Goal: Task Accomplishment & Management: Complete application form

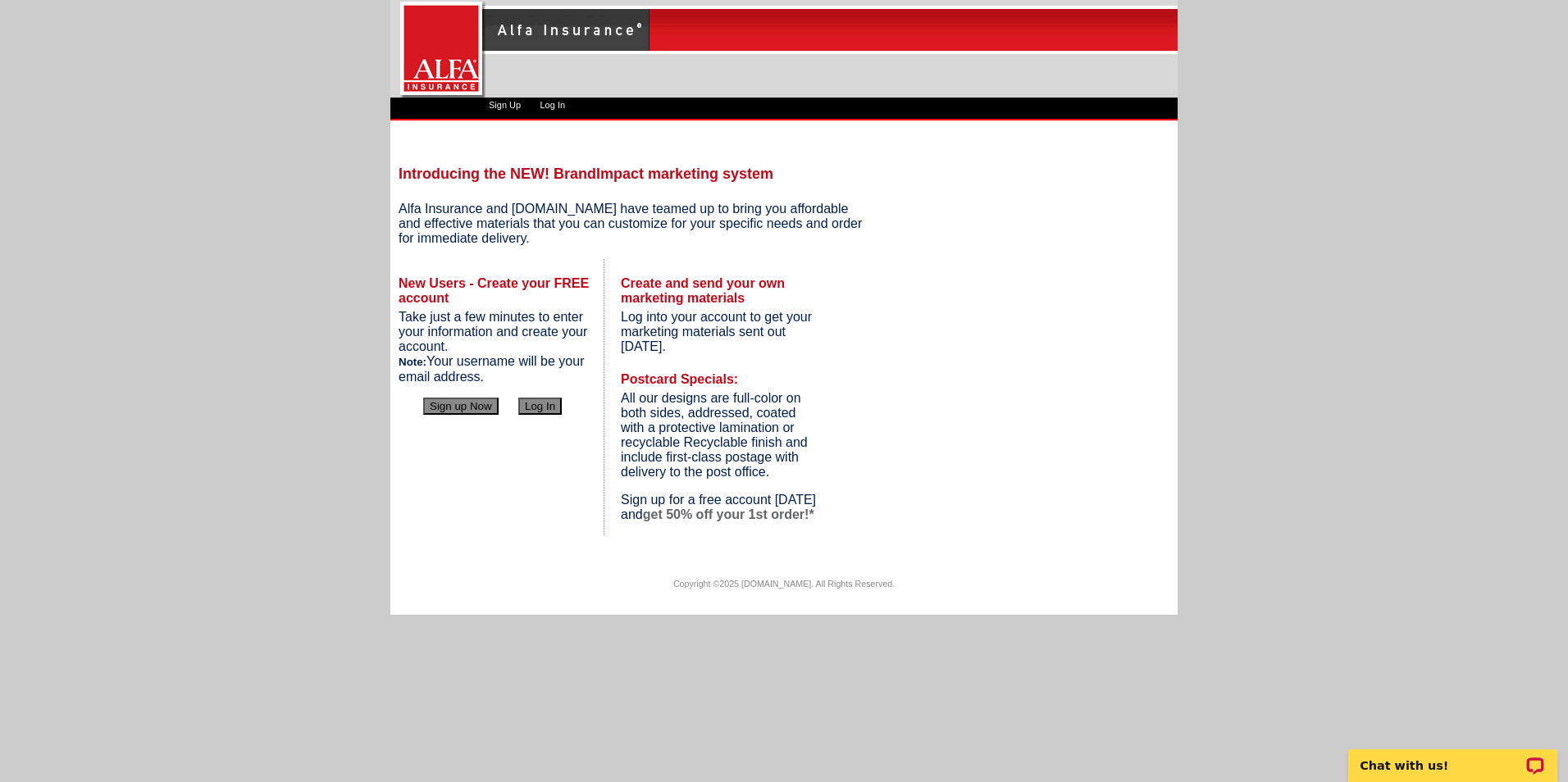
click at [469, 405] on button "Sign up Now" at bounding box center [460, 406] width 76 height 17
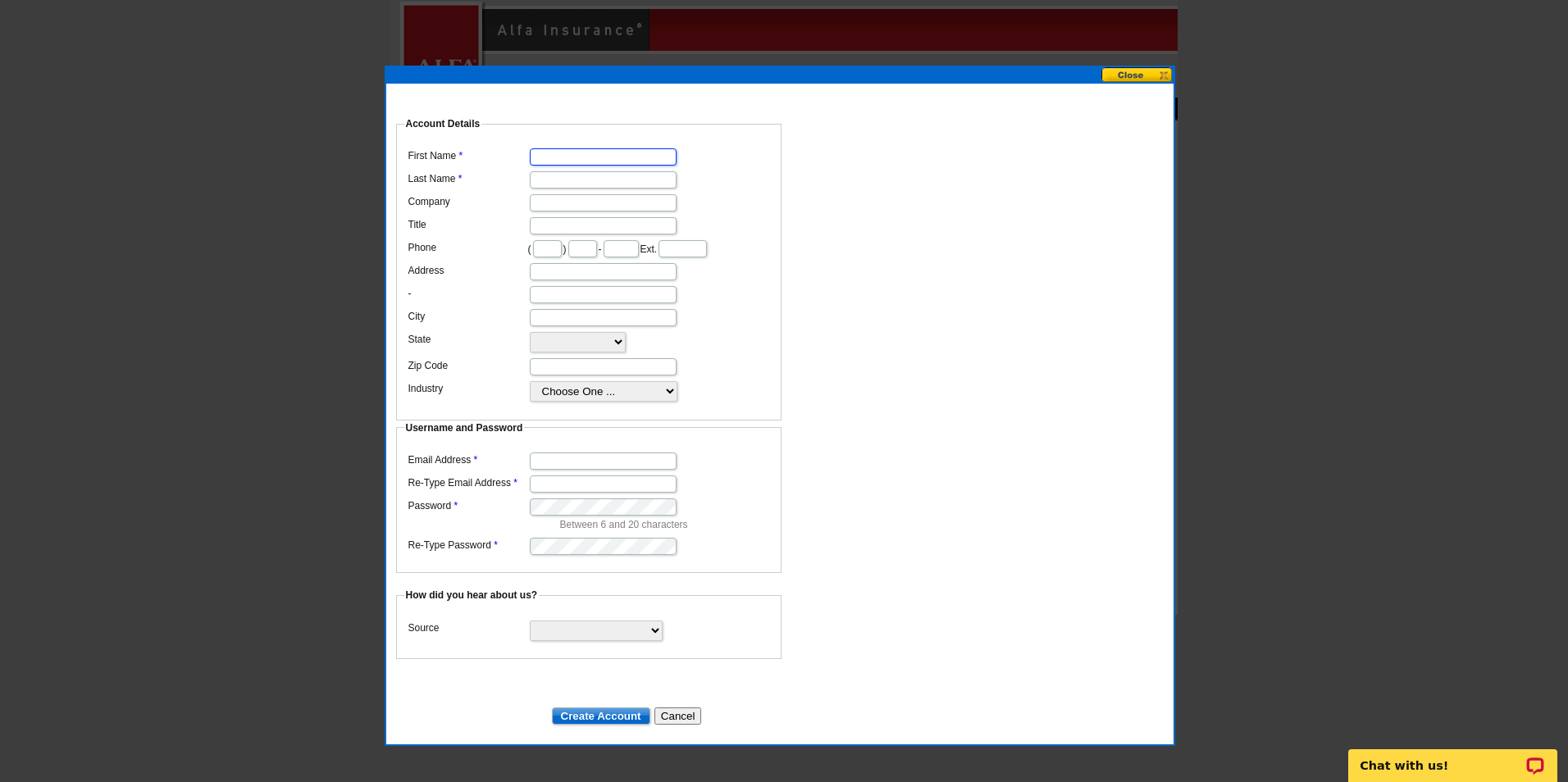
click at [584, 149] on input "First Name" at bounding box center [603, 157] width 147 height 17
type input "[PERSON_NAME]"
type input "[PERSON_NAME] & ASSOCIATES"
type input "OWNER"
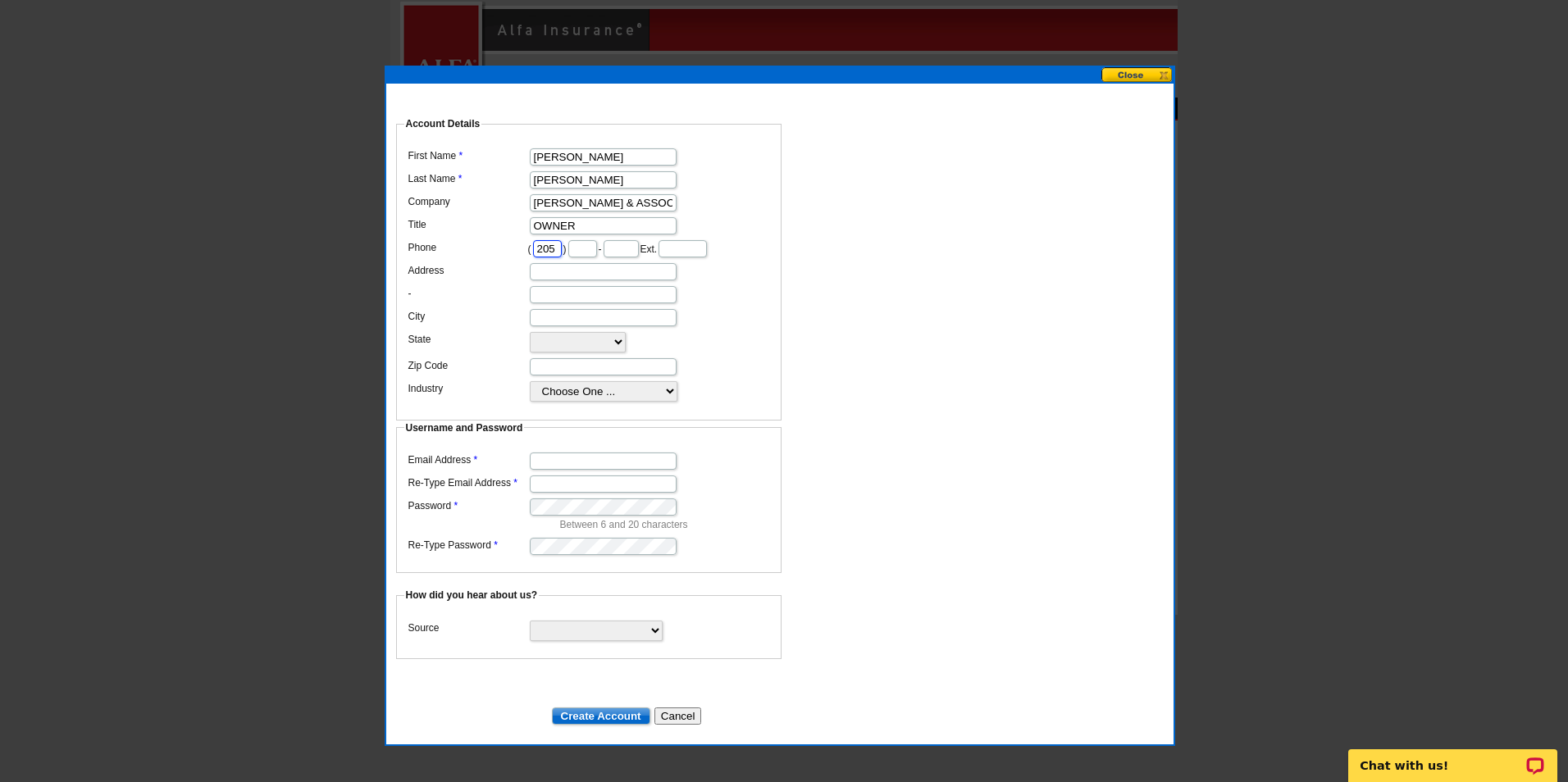
type input "205"
type input "9"
type input "648"
type input "6061"
type input "2"
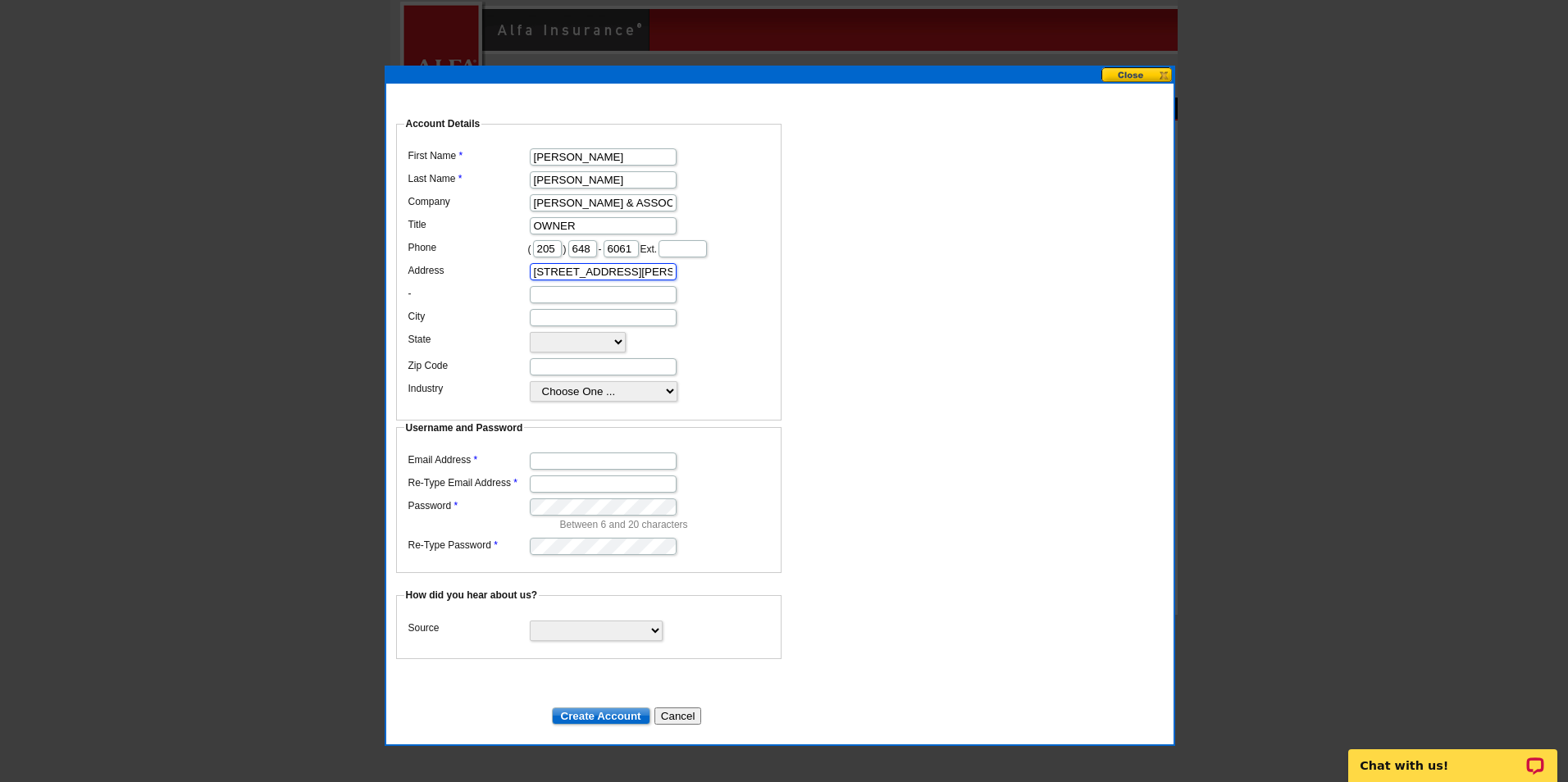
type input "[STREET_ADDRESS][PERSON_NAME]"
type input "STE 100"
type input "SUMITON"
select select "AL"
type input "35148"
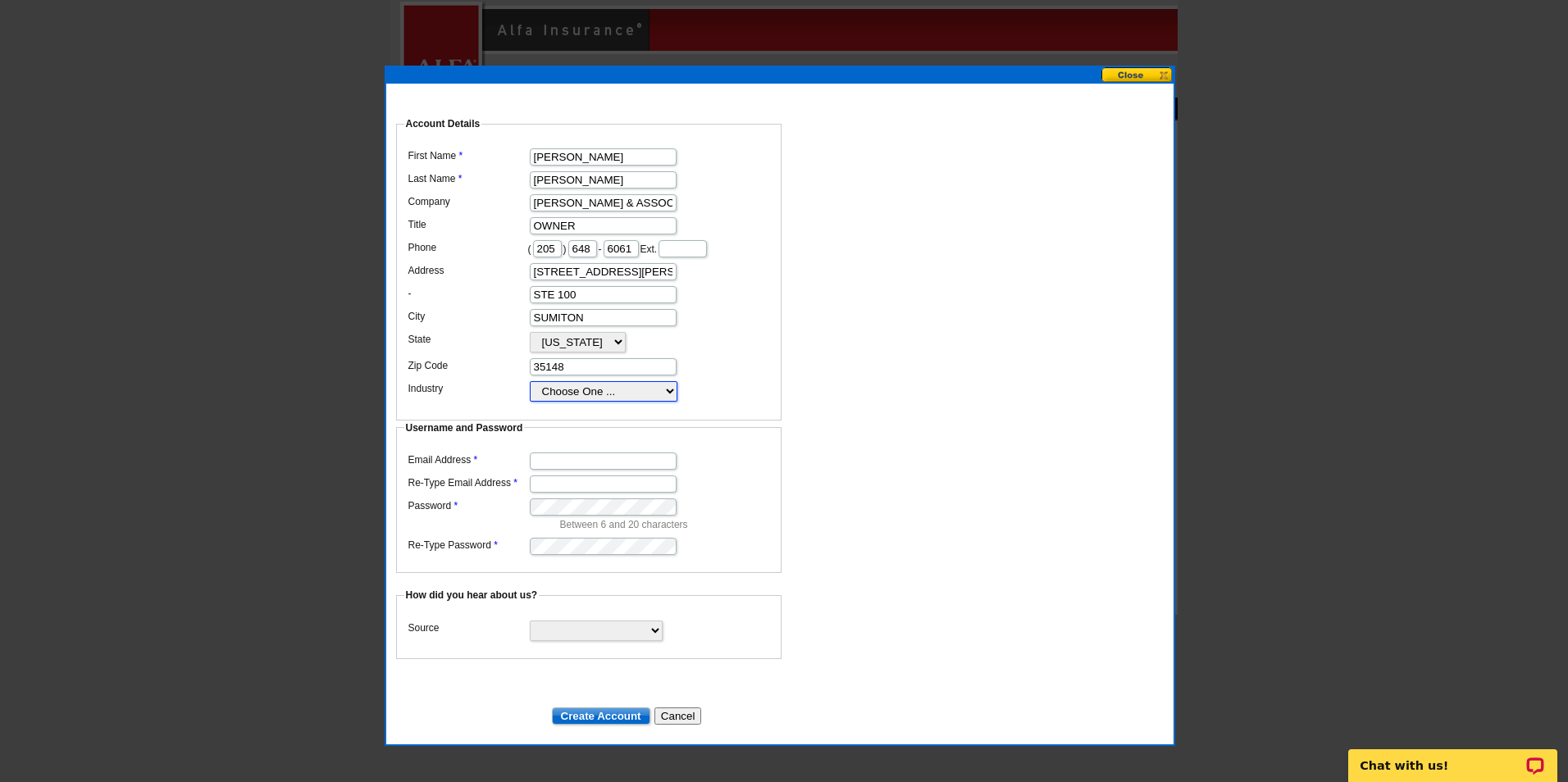
click at [579, 402] on select "Choose One ... Residential Real Estate Accounting Agriculture Architecture Arts…" at bounding box center [604, 391] width 148 height 20
select select "38"
click at [530, 394] on select "Choose One ... Residential Real Estate Accounting Agriculture Architecture Arts…" at bounding box center [604, 391] width 148 height 20
click at [584, 453] on input "Email Address" at bounding box center [603, 461] width 147 height 17
type input "[EMAIL_ADDRESS][DOMAIN_NAME]"
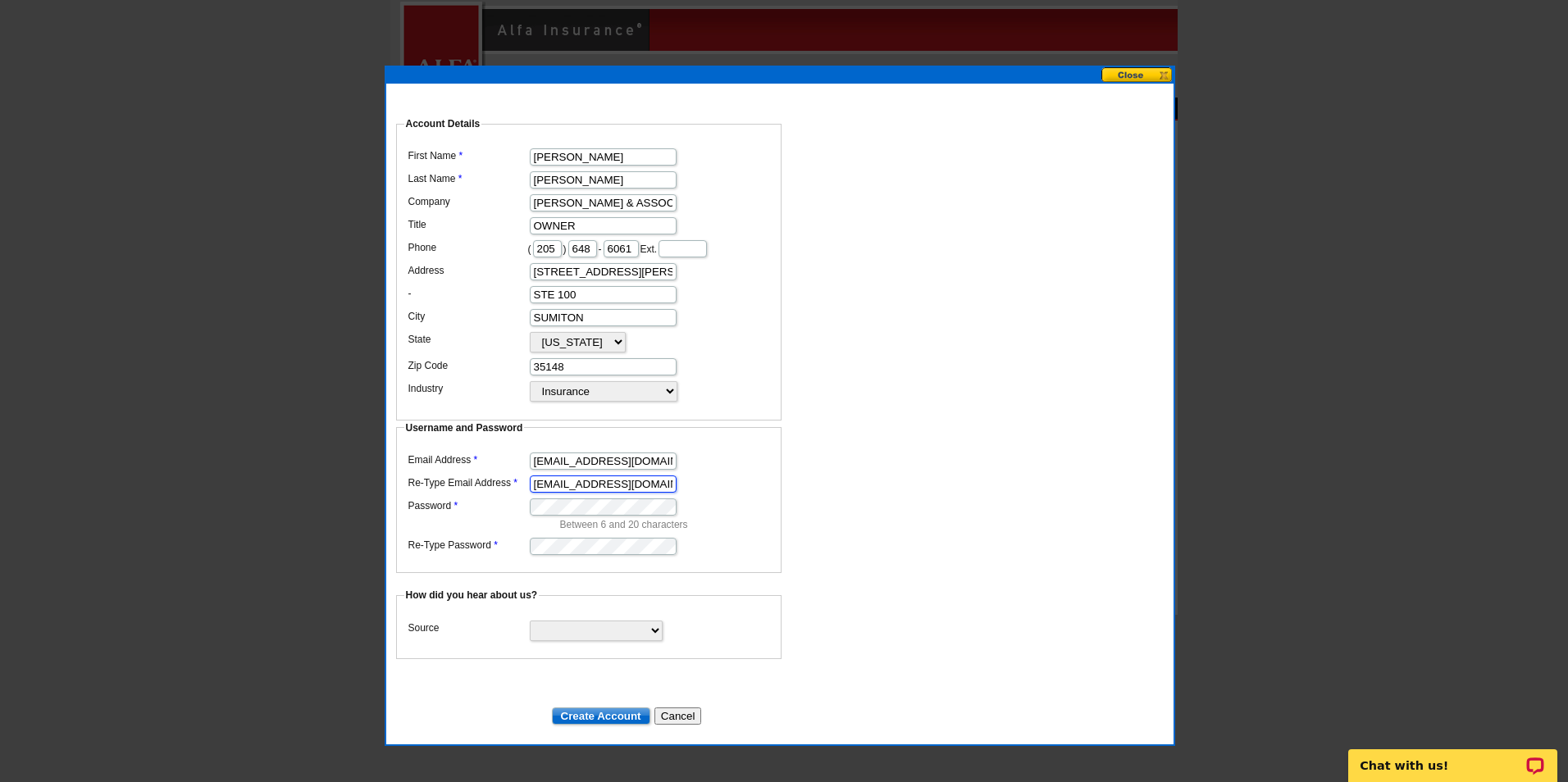
type input "[EMAIL_ADDRESS][DOMAIN_NAME]"
click at [628, 621] on select "Search Engine Television Ad Direct Mail Postcard Email Referred by a friend Oth…" at bounding box center [596, 631] width 133 height 20
select select "other"
click at [530, 621] on select "Search Engine Television Ad Direct Mail Postcard Email Referred by a friend Oth…" at bounding box center [596, 631] width 133 height 20
click at [601, 707] on input "Create Account" at bounding box center [601, 716] width 99 height 17
